Goal: Task Accomplishment & Management: Complete application form

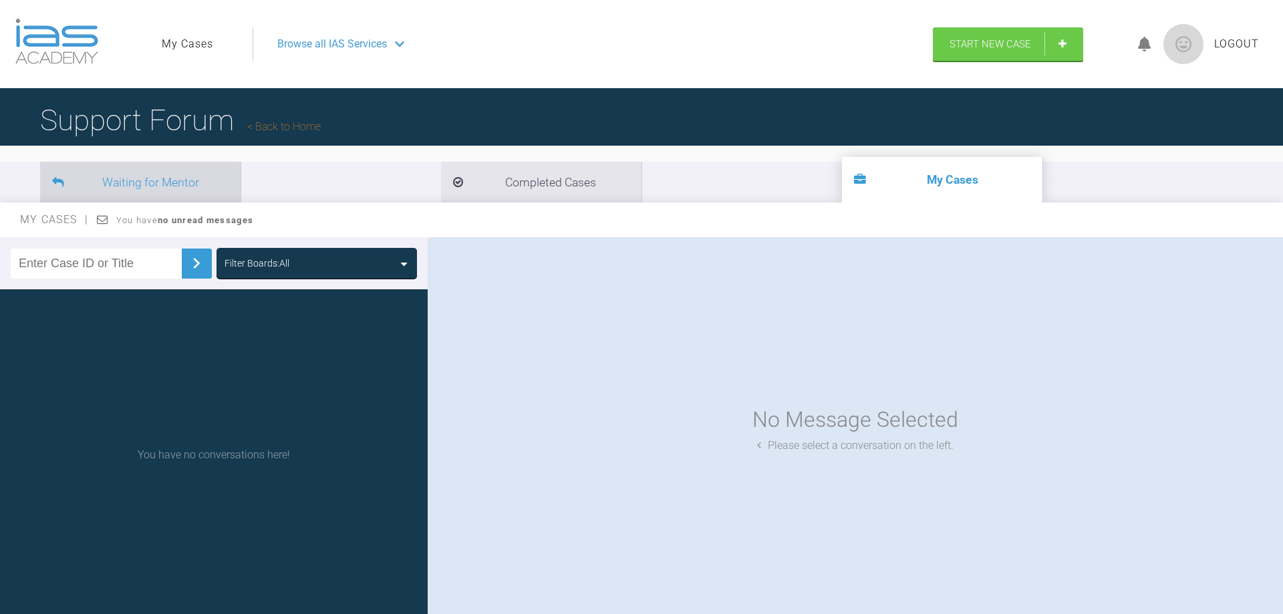
click at [184, 182] on li "Waiting for Mentor" at bounding box center [140, 182] width 200 height 41
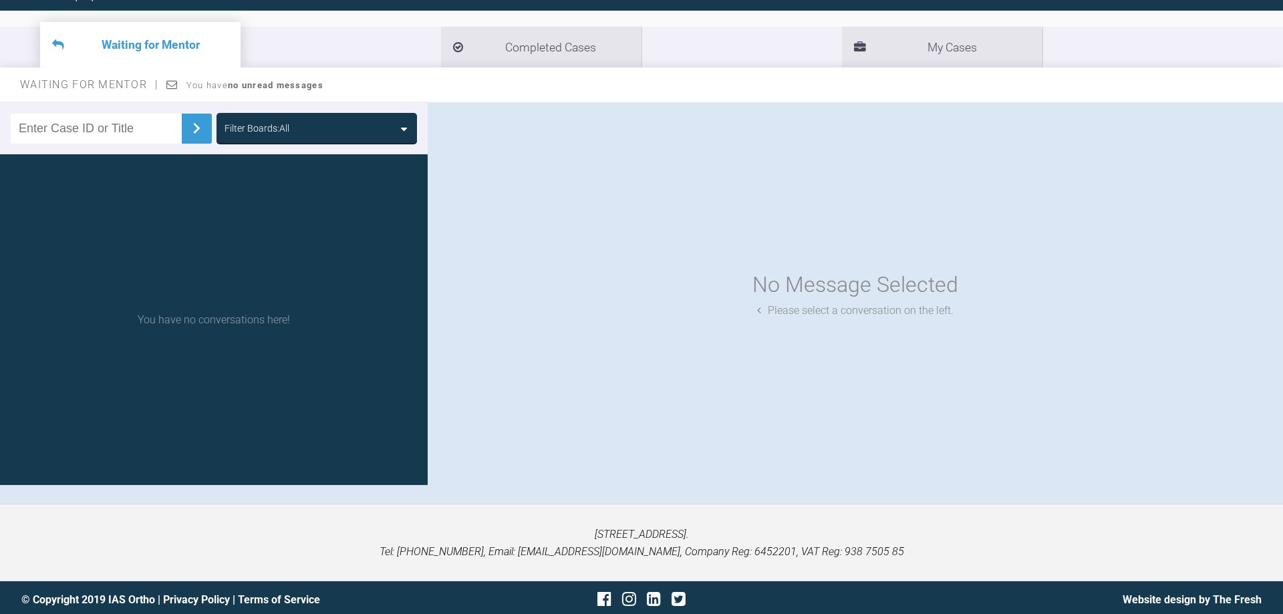
scroll to position [139, 0]
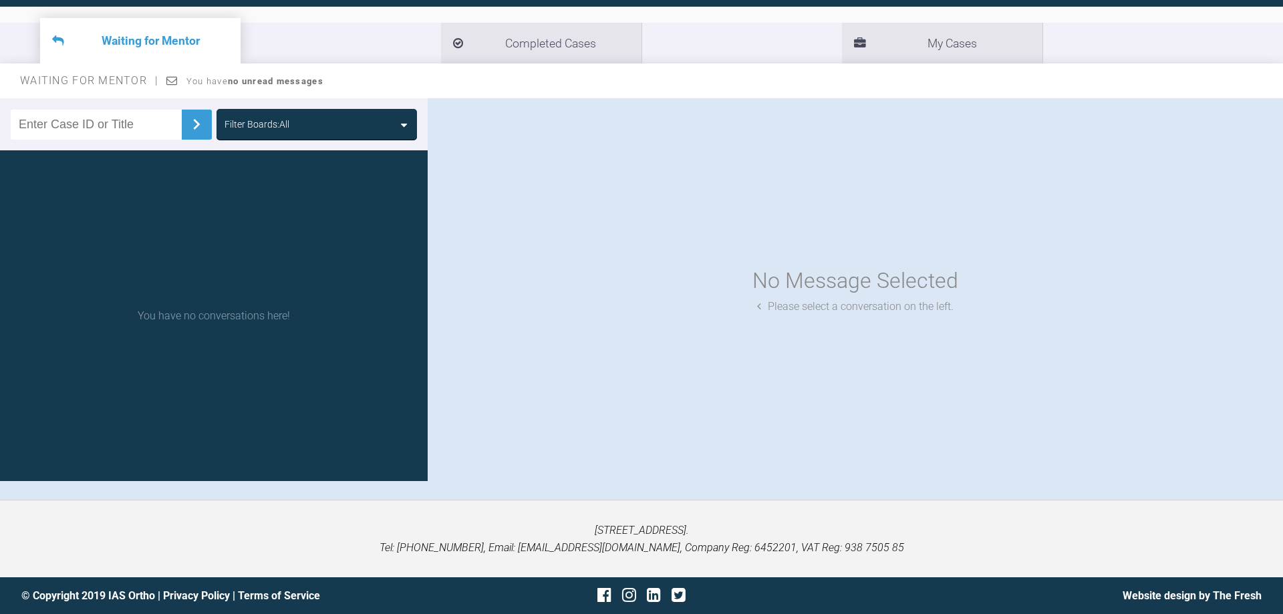
click at [186, 127] on img at bounding box center [196, 124] width 21 height 21
click at [251, 310] on div "You have no conversations here!" at bounding box center [214, 315] width 428 height 331
click at [186, 117] on img at bounding box center [196, 124] width 21 height 21
click at [186, 126] on img at bounding box center [196, 124] width 21 height 21
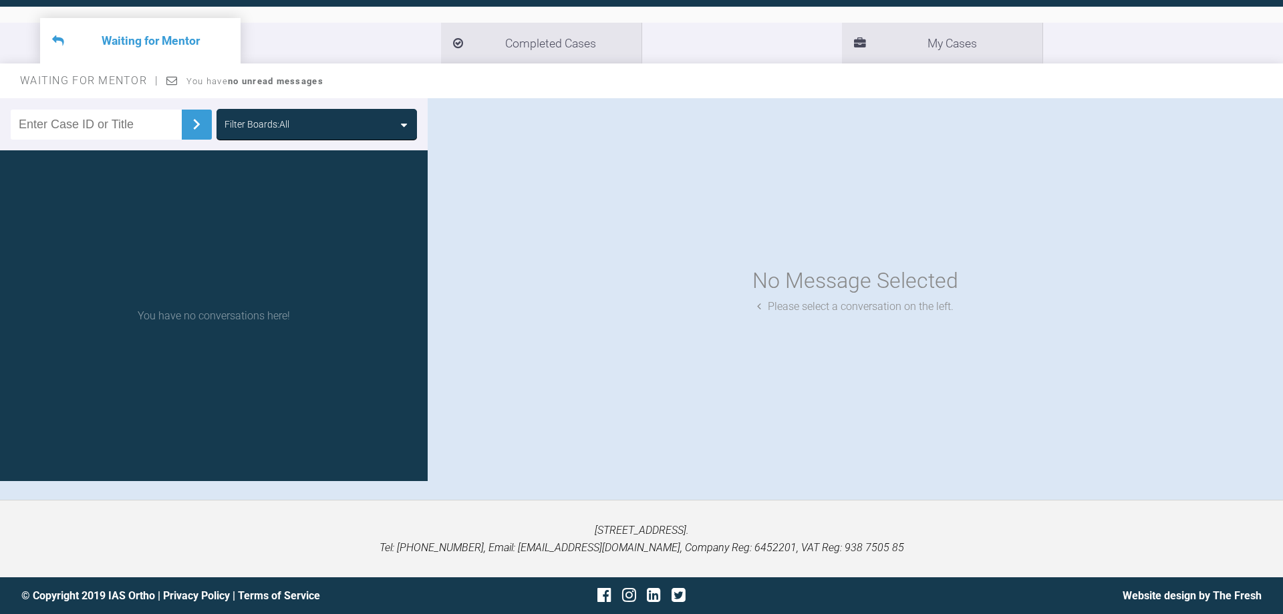
click at [132, 126] on input "text" at bounding box center [96, 125] width 171 height 30
click at [876, 289] on div "No Message Selected" at bounding box center [856, 281] width 206 height 34
click at [817, 311] on div "Please select a conversation on the left." at bounding box center [855, 306] width 196 height 17
click at [815, 310] on div "Please select a conversation on the left." at bounding box center [855, 306] width 196 height 17
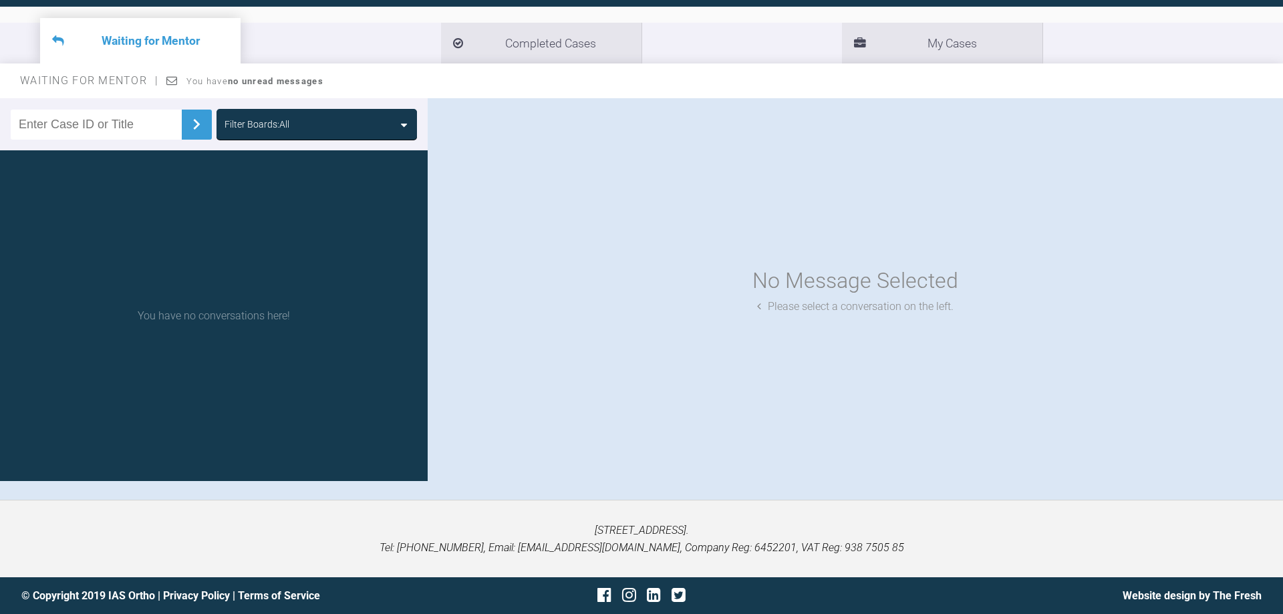
click at [175, 84] on icon at bounding box center [171, 80] width 11 height 11
click at [170, 83] on icon at bounding box center [171, 80] width 11 height 11
click at [842, 47] on li "My Cases" at bounding box center [942, 43] width 200 height 41
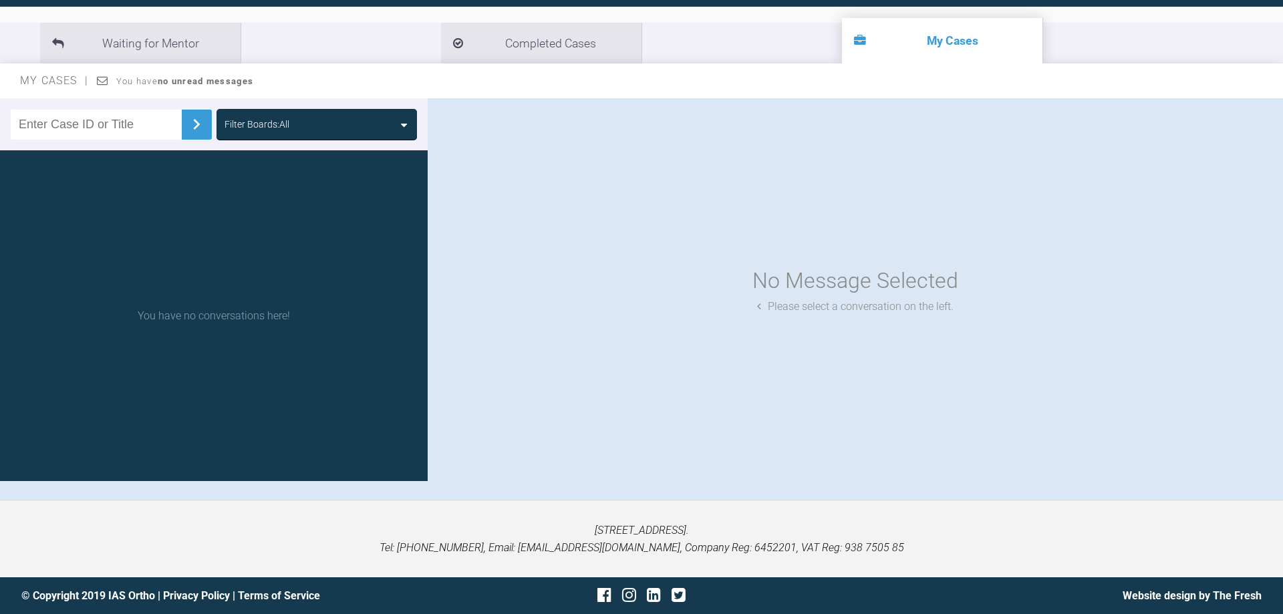
click at [255, 313] on div "You have no conversations here!" at bounding box center [214, 315] width 428 height 331
click at [255, 314] on div "You have no conversations here!" at bounding box center [214, 315] width 428 height 331
click at [902, 218] on div "No Message Selected Please select a conversation on the left." at bounding box center [855, 289] width 855 height 383
click at [890, 303] on div "Please select a conversation on the left." at bounding box center [855, 306] width 196 height 17
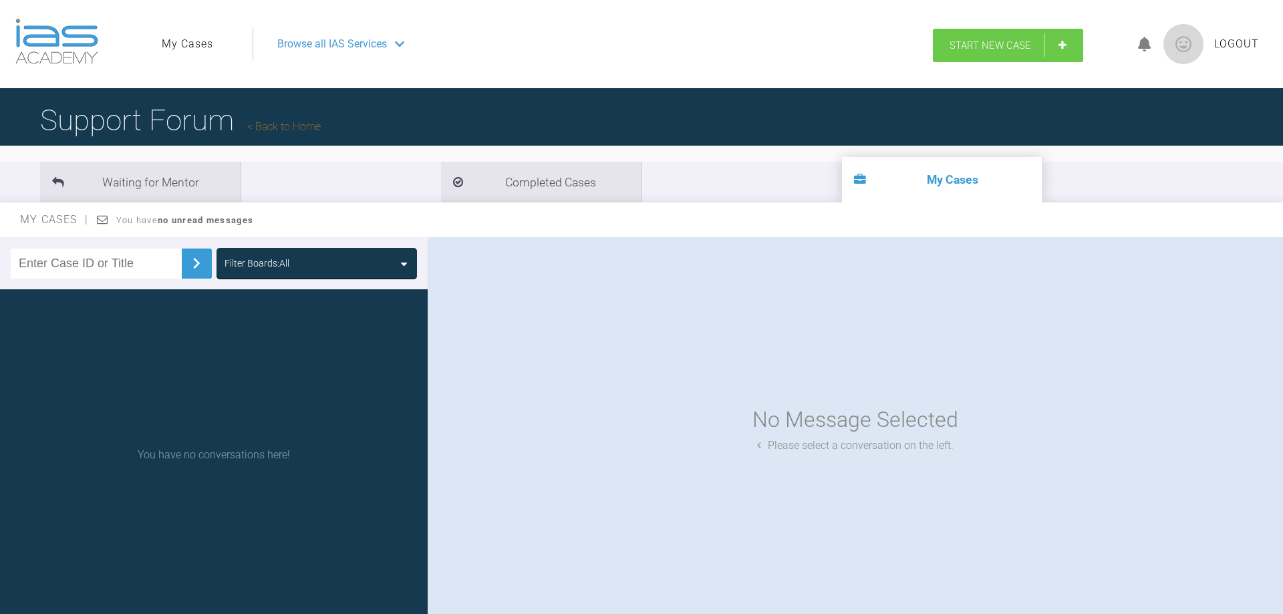
click at [1055, 43] on link "Start New Case" at bounding box center [1008, 45] width 150 height 33
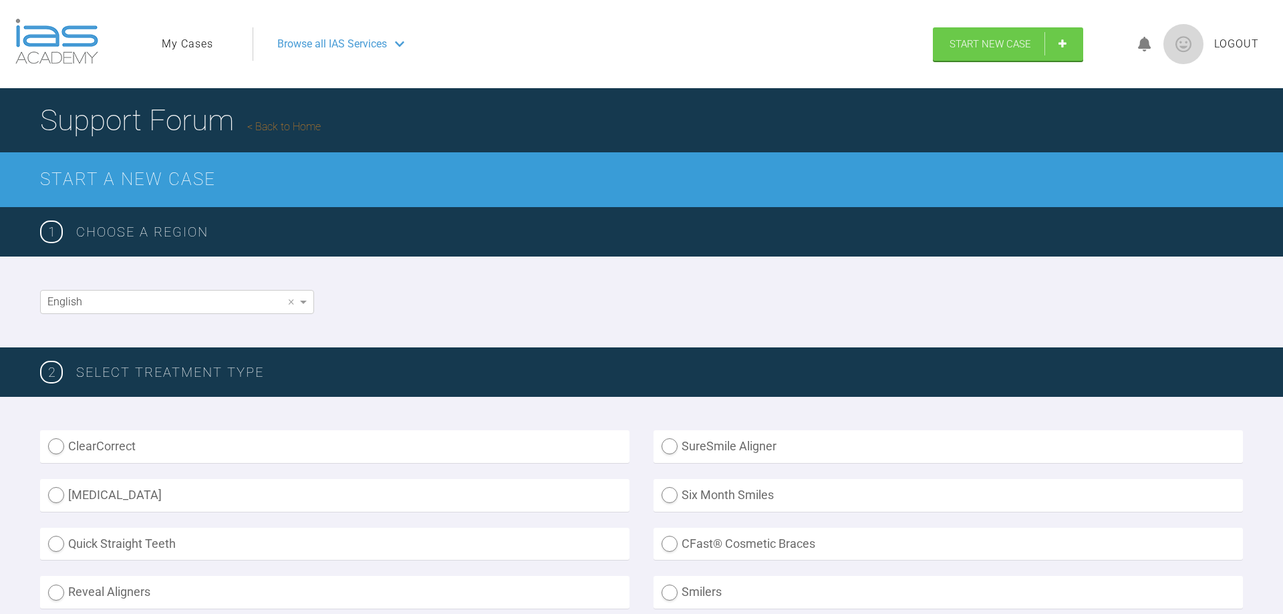
click at [276, 132] on link "Back to Home" at bounding box center [284, 126] width 74 height 13
